Goal: Find contact information: Find contact information

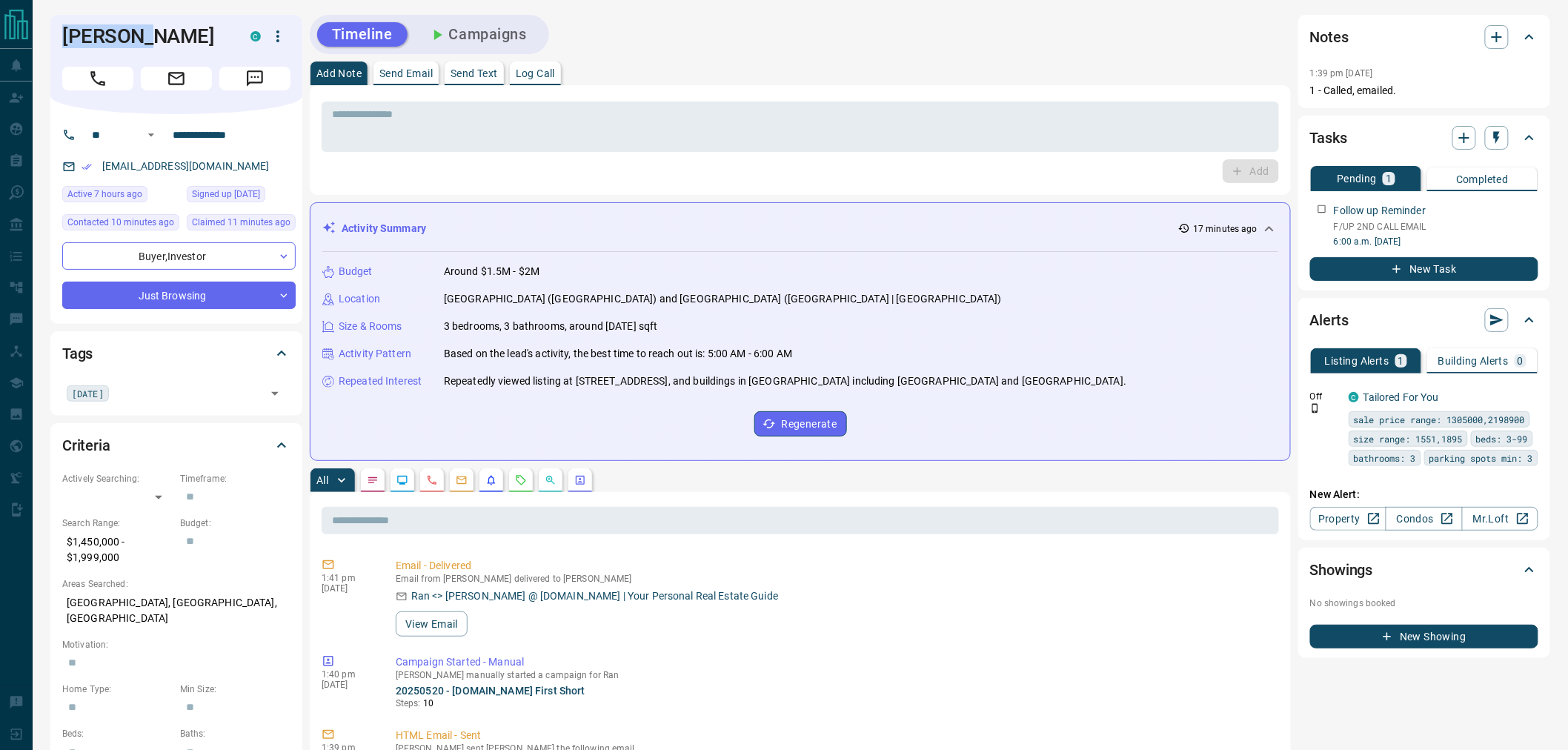
drag, startPoint x: 92, startPoint y: 40, endPoint x: 49, endPoint y: 40, distance: 43.0
click at [50, 40] on div "[PERSON_NAME]" at bounding box center [176, 64] width 252 height 99
copy h1 "[PERSON_NAME]"
drag, startPoint x: 248, startPoint y: 161, endPoint x: 97, endPoint y: 168, distance: 151.2
click at [97, 168] on div "[EMAIL_ADDRESS][DOMAIN_NAME]" at bounding box center [179, 166] width 234 height 24
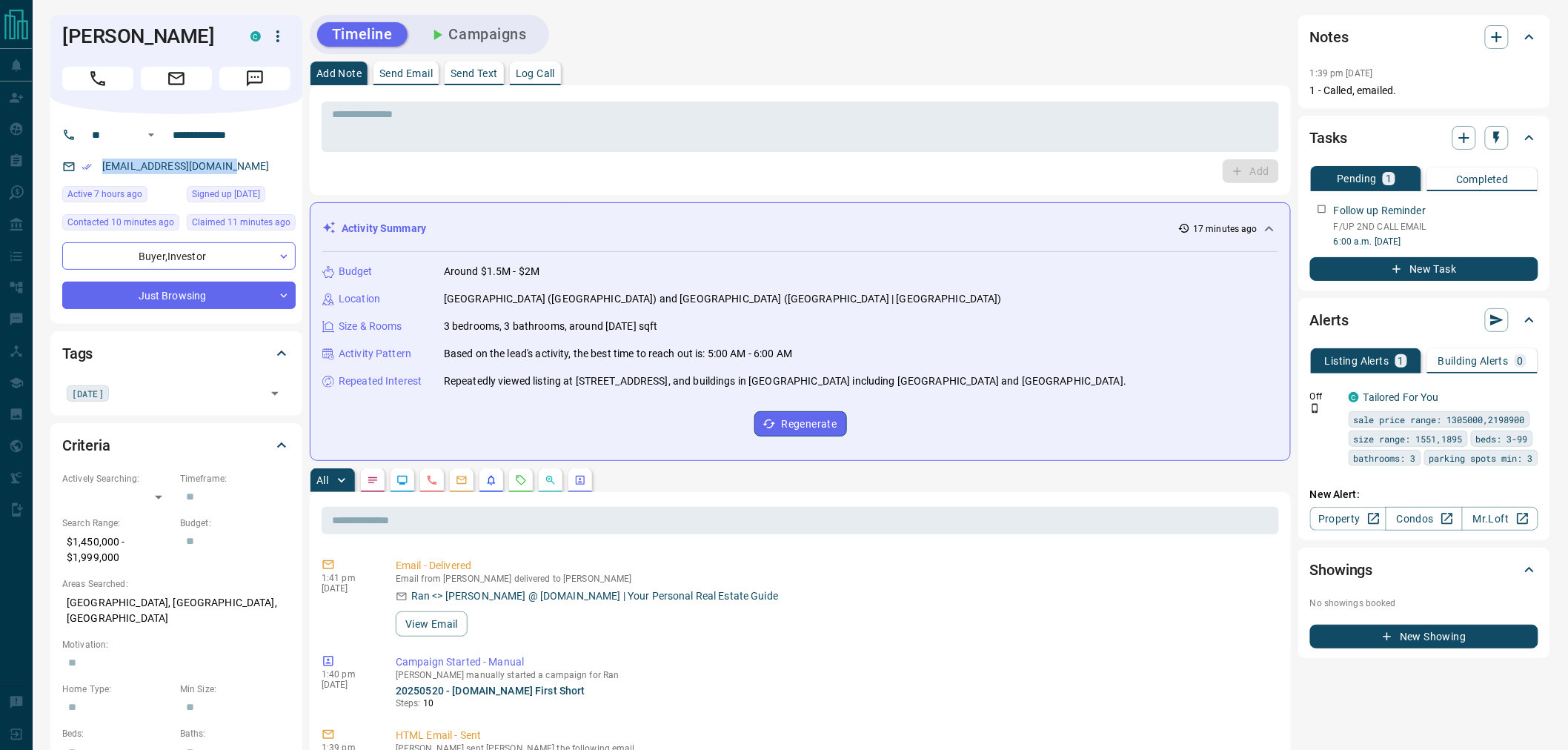
copy link "[EMAIL_ADDRESS][DOMAIN_NAME]"
drag, startPoint x: 260, startPoint y: 131, endPoint x: 146, endPoint y: 133, distance: 114.0
click at [146, 133] on div "**********" at bounding box center [170, 134] width 178 height 23
drag, startPoint x: 128, startPoint y: 561, endPoint x: 49, endPoint y: 543, distance: 81.0
click at [50, 543] on div "Criteria Actively Searching: ​ ​ Timeframe: ​ Search Range: $1,450,000 - $1,999…" at bounding box center [176, 665] width 252 height 484
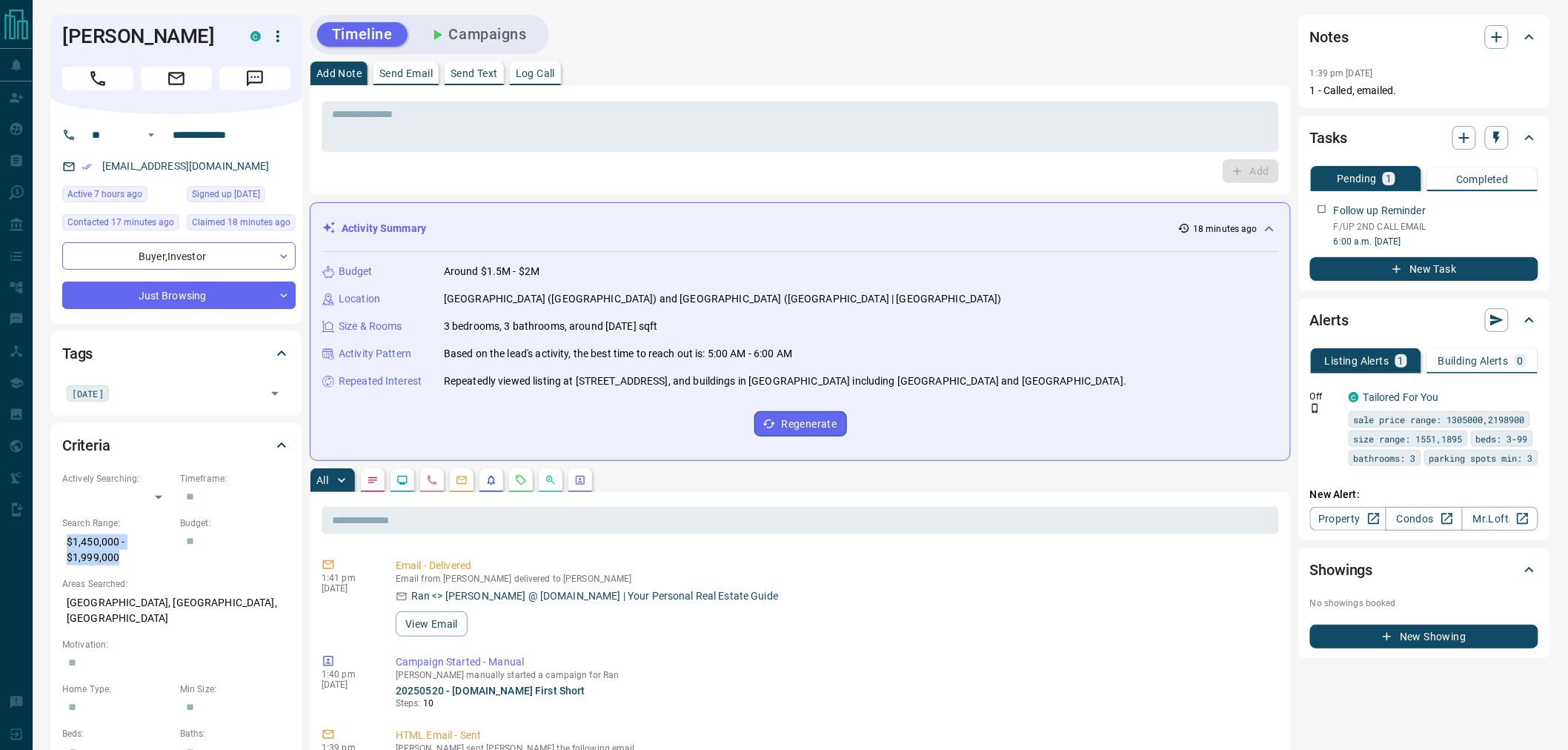
copy p "$1,450,000 - $1,999,000"
drag, startPoint x: 254, startPoint y: 603, endPoint x: 60, endPoint y: 603, distance: 194.0
click at [60, 603] on div "Criteria Actively Searching: ​ ​ Timeframe: ​ Search Range: $1,450,000 - $1,999…" at bounding box center [176, 665] width 252 height 484
copy p "[GEOGRAPHIC_DATA], [GEOGRAPHIC_DATA], [GEOGRAPHIC_DATA]"
click at [189, 599] on p "[GEOGRAPHIC_DATA], [GEOGRAPHIC_DATA], [GEOGRAPHIC_DATA]" at bounding box center [177, 610] width 228 height 40
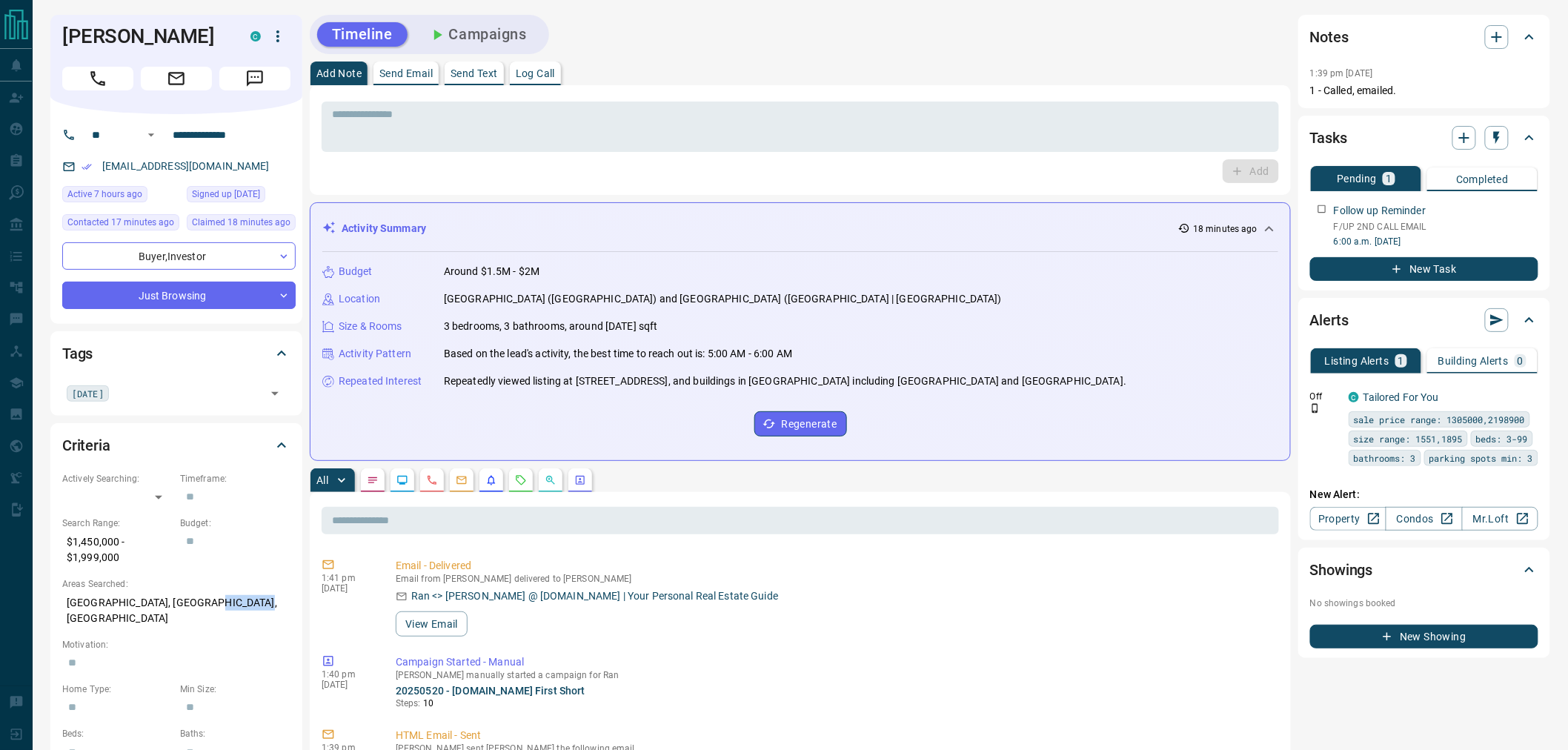
drag, startPoint x: 202, startPoint y: 602, endPoint x: 245, endPoint y: 604, distance: 43.0
click at [245, 604] on p "[GEOGRAPHIC_DATA], [GEOGRAPHIC_DATA], [GEOGRAPHIC_DATA]" at bounding box center [177, 610] width 228 height 40
copy p "Oakridge"
click at [492, 39] on button "Campaigns" at bounding box center [478, 35] width 128 height 24
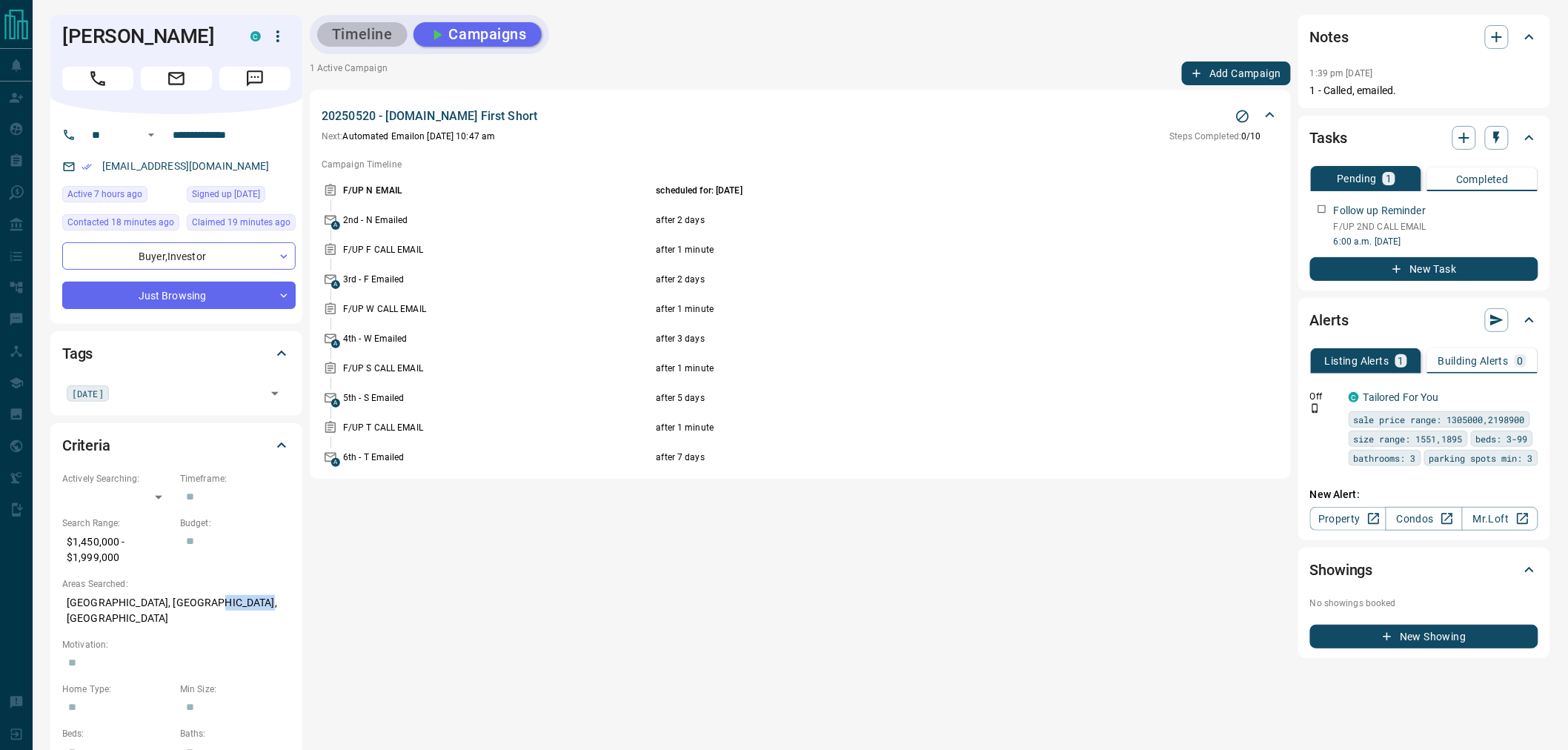
click at [358, 39] on button "Timeline" at bounding box center [362, 35] width 90 height 24
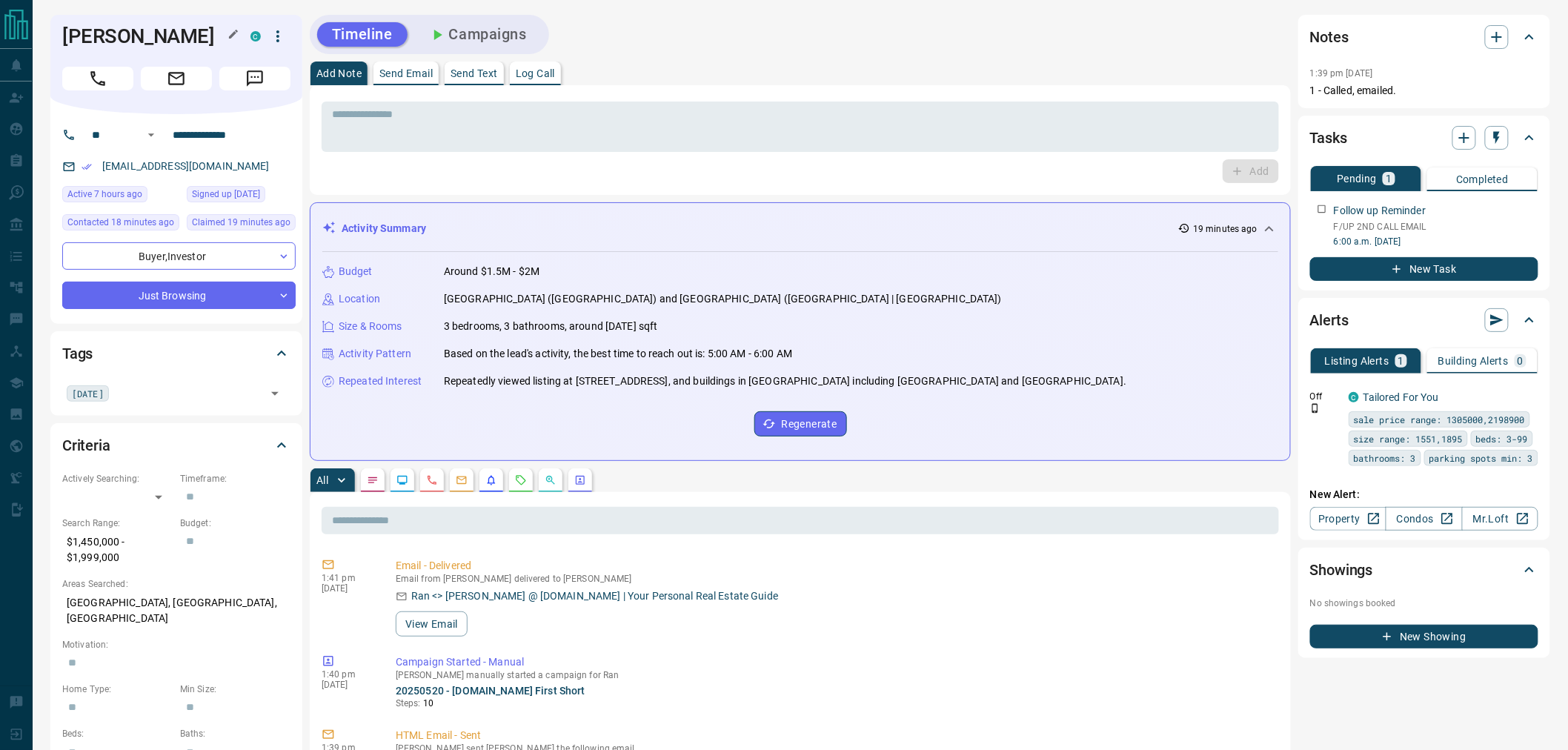
click at [137, 45] on h1 "[PERSON_NAME]" at bounding box center [145, 35] width 166 height 23
click at [136, 45] on h1 "[PERSON_NAME]" at bounding box center [145, 35] width 166 height 23
copy div "[PERSON_NAME]"
